Goal: Task Accomplishment & Management: Use online tool/utility

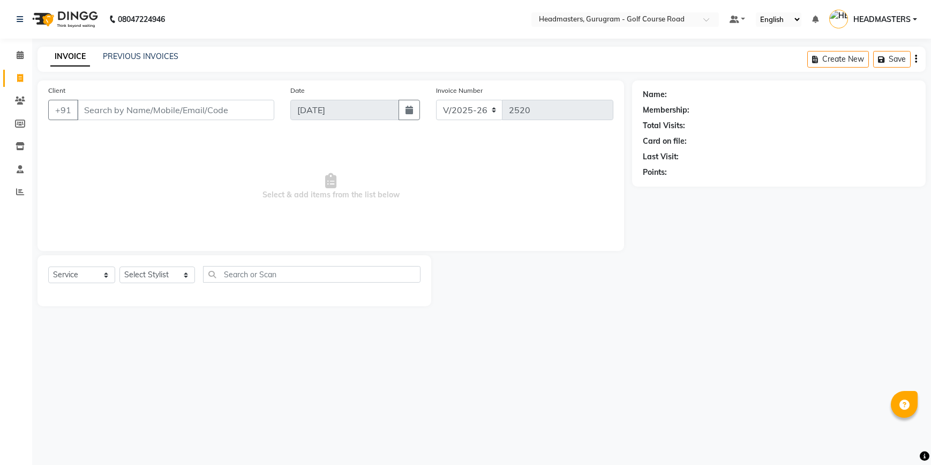
select select "7134"
select select "service"
click at [14, 189] on span at bounding box center [20, 192] width 19 height 12
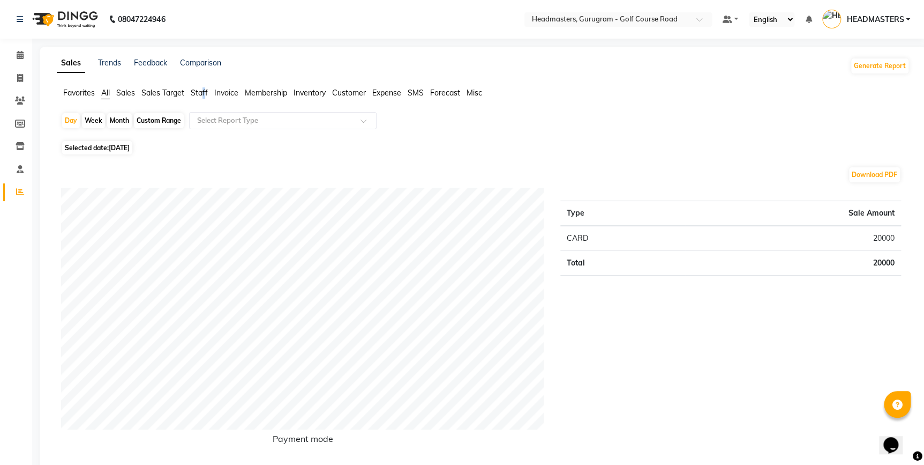
click at [205, 95] on span "Staff" at bounding box center [199, 93] width 17 height 10
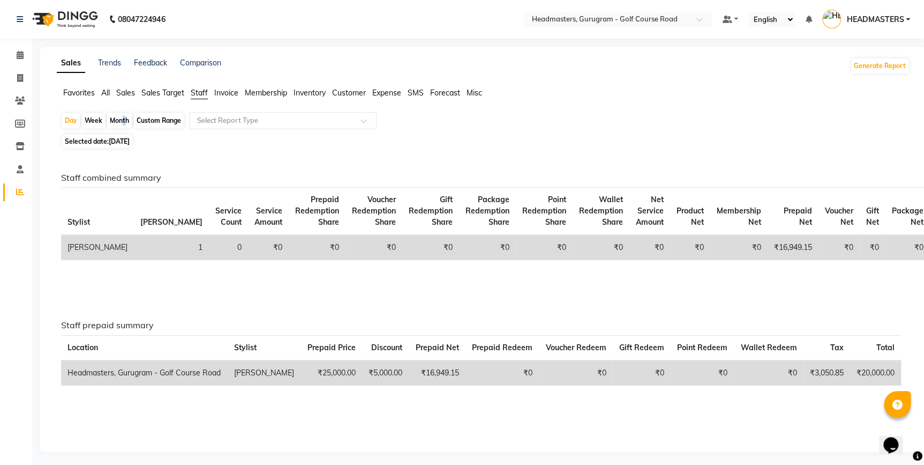
click at [121, 117] on div "Month" at bounding box center [119, 120] width 25 height 15
select select "9"
select select "2025"
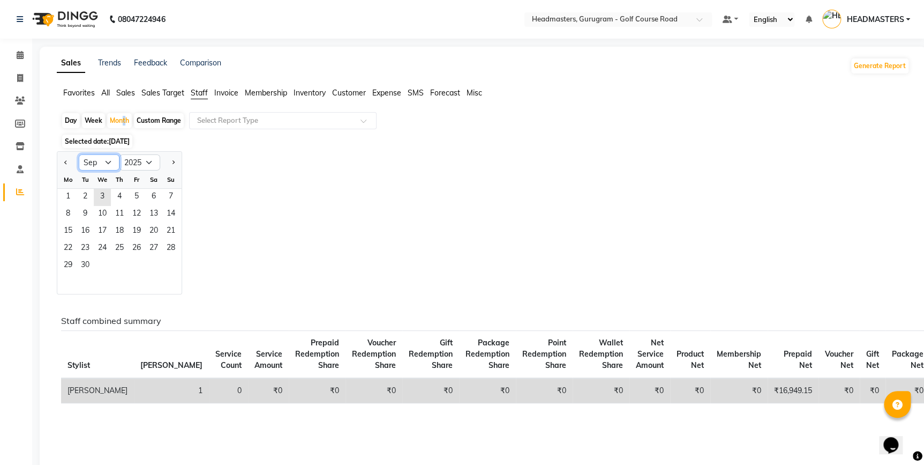
click at [108, 161] on select "Jan Feb Mar Apr May Jun [DATE] Aug Sep Oct Nov Dec" at bounding box center [99, 162] width 41 height 16
select select "8"
click at [79, 154] on select "Jan Feb Mar Apr May Jun [DATE] Aug Sep Oct Nov Dec" at bounding box center [99, 162] width 41 height 16
click at [141, 192] on span "1" at bounding box center [136, 197] width 17 height 17
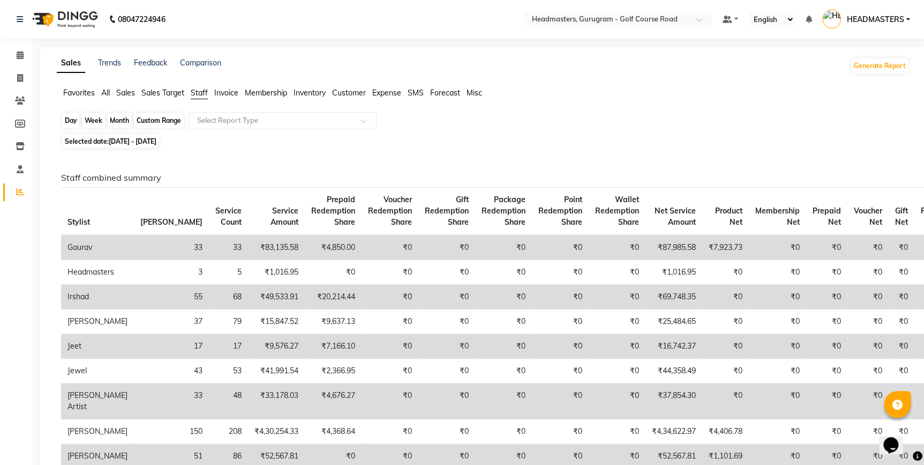
click at [113, 121] on div "Month" at bounding box center [119, 120] width 25 height 15
select select "8"
select select "2025"
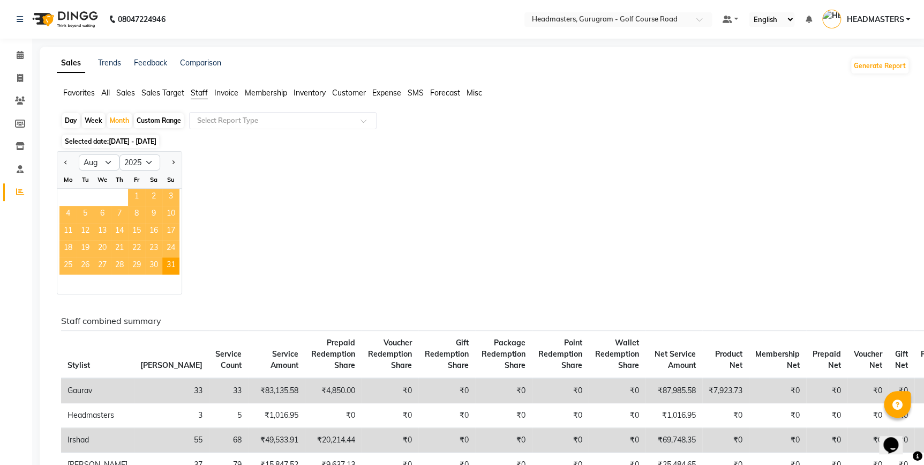
click at [139, 192] on span "1" at bounding box center [136, 197] width 17 height 17
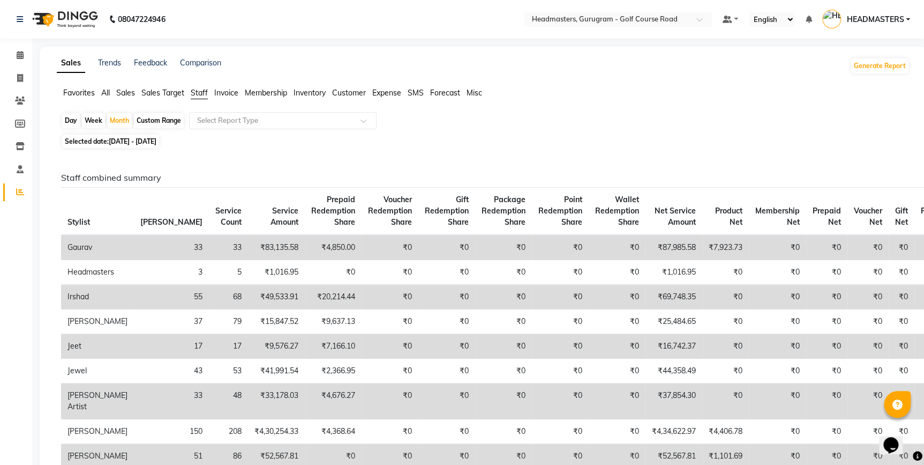
click at [209, 267] on td "5" at bounding box center [228, 272] width 39 height 25
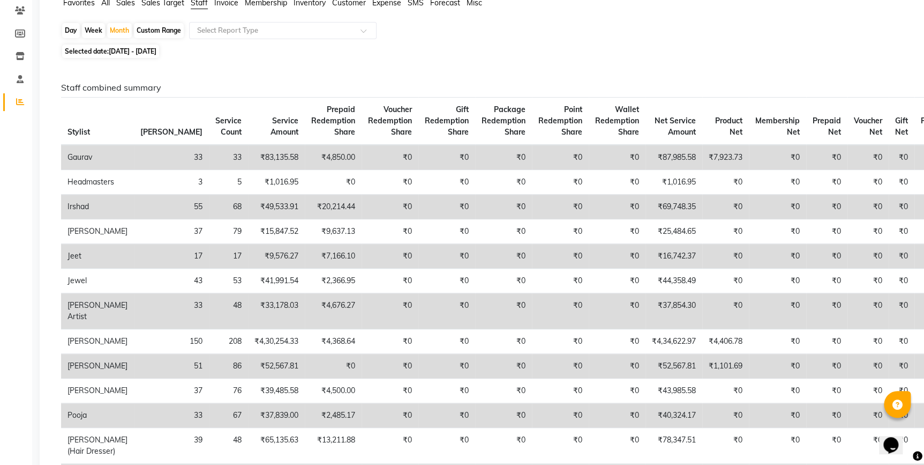
scroll to position [97, 0]
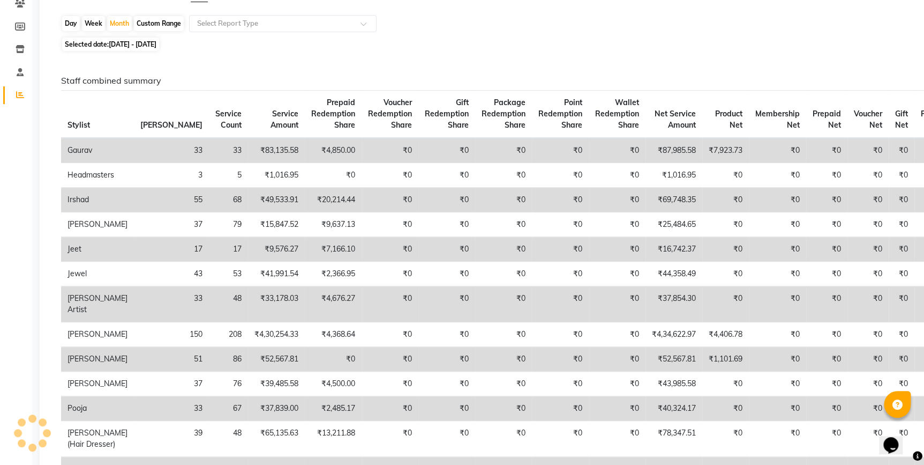
select select "service"
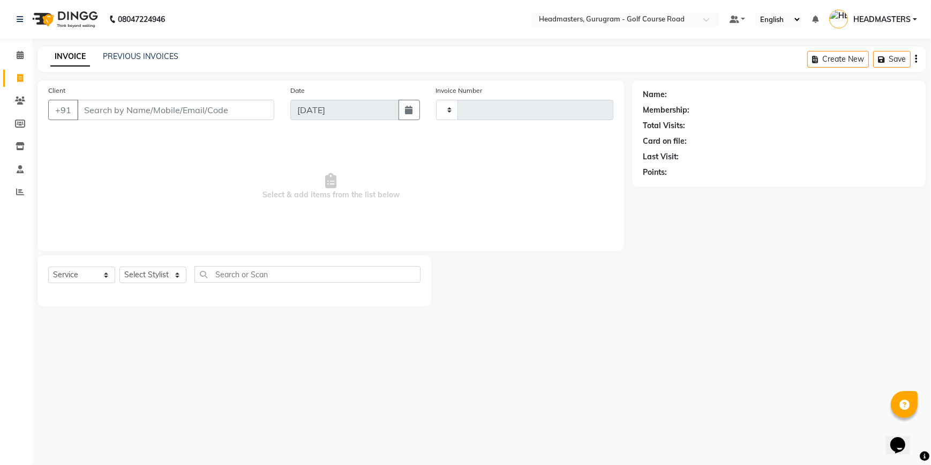
type input "2520"
select select "7134"
